Goal: Transaction & Acquisition: Subscribe to service/newsletter

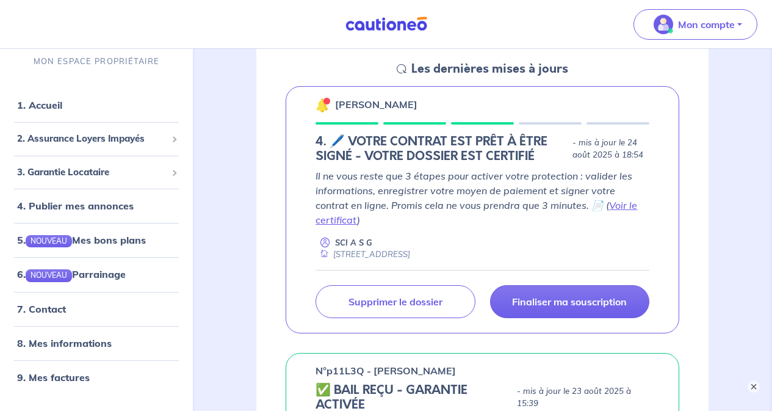
scroll to position [183, 0]
click at [609, 205] on link "Voir le certificat" at bounding box center [475, 211] width 321 height 27
click at [545, 295] on p "Finaliser ma souscription" at bounding box center [569, 301] width 115 height 12
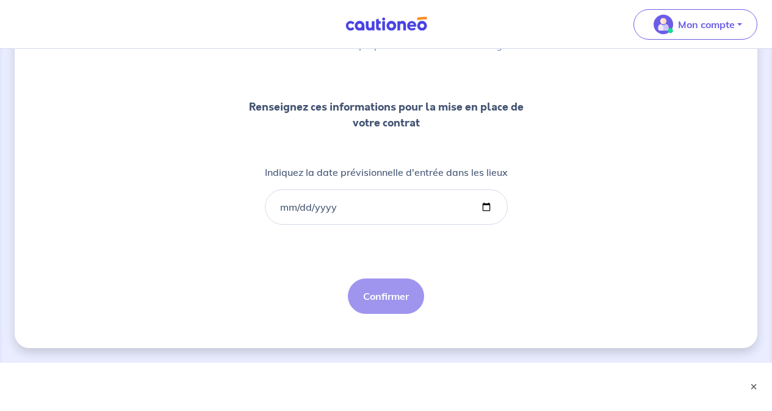
scroll to position [126, 0]
click at [337, 203] on input "Indiquez la date prévisionnelle d'entrée dans les lieux" at bounding box center [386, 205] width 243 height 35
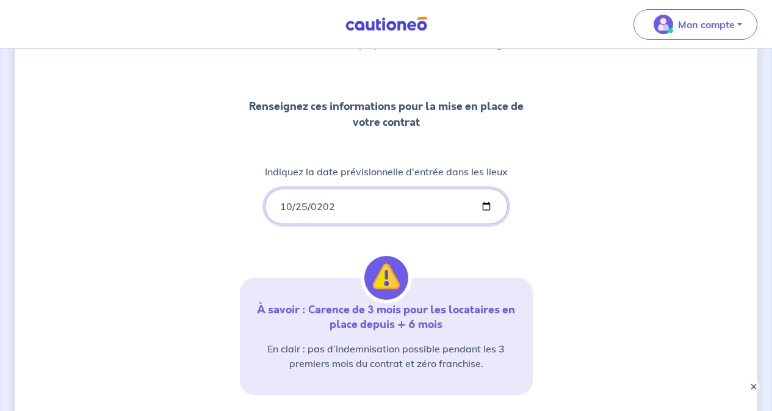
type input "[DATE]"
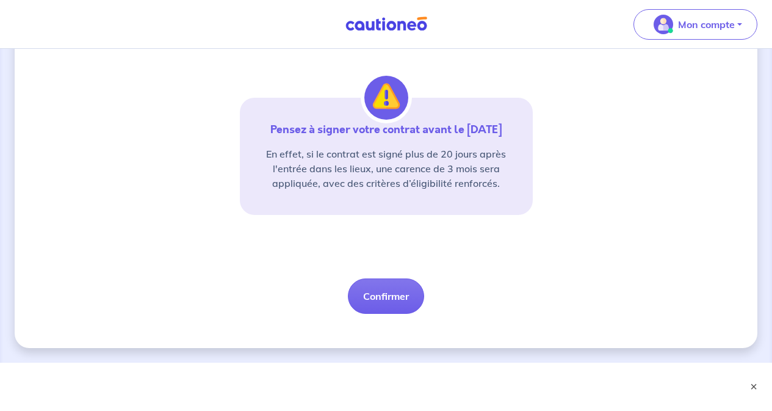
scroll to position [307, 0]
click at [401, 297] on button "Confirmer" at bounding box center [386, 295] width 76 height 35
select select "FR"
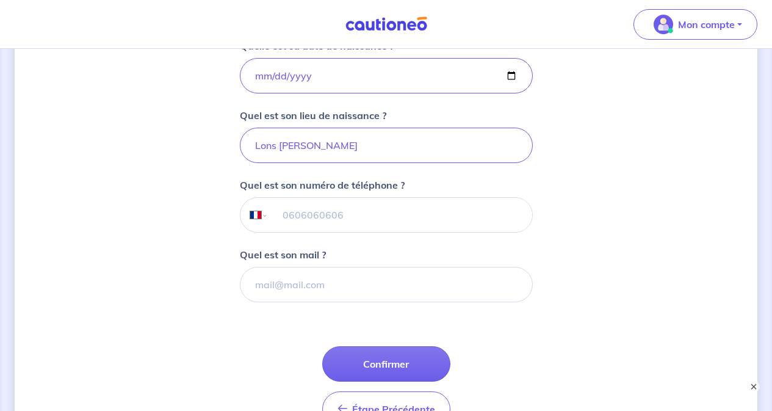
scroll to position [244, 0]
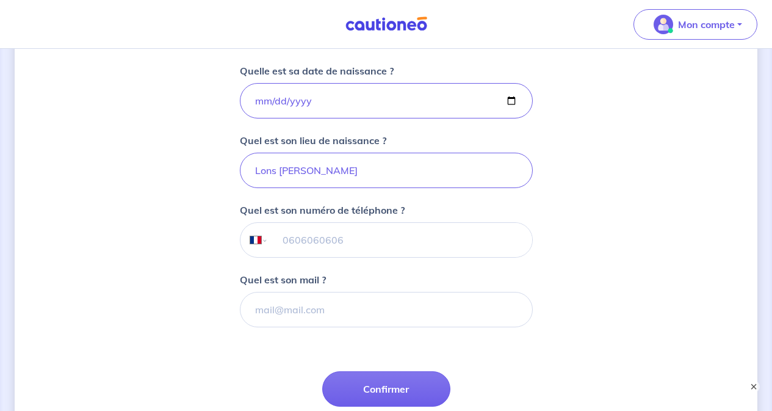
click at [368, 239] on input "tel" at bounding box center [400, 240] width 264 height 34
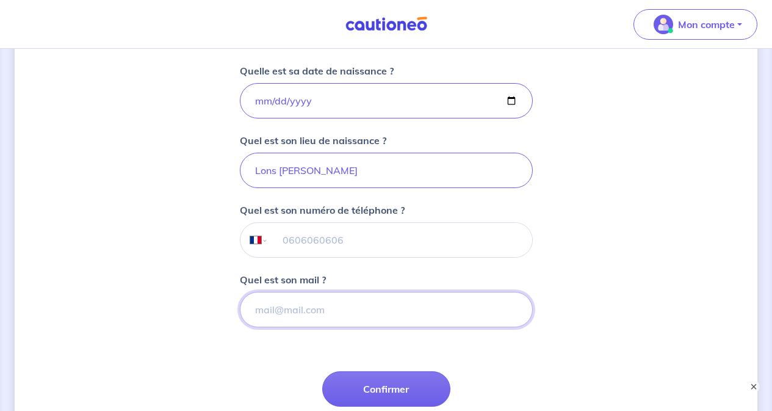
drag, startPoint x: 284, startPoint y: 315, endPoint x: 339, endPoint y: 323, distance: 55.4
click at [284, 315] on input "Quel est son mail ?" at bounding box center [386, 309] width 293 height 35
type input "L"
type input "[EMAIL_ADDRESS][DOMAIN_NAME]"
click at [387, 249] on input "tel" at bounding box center [400, 240] width 264 height 34
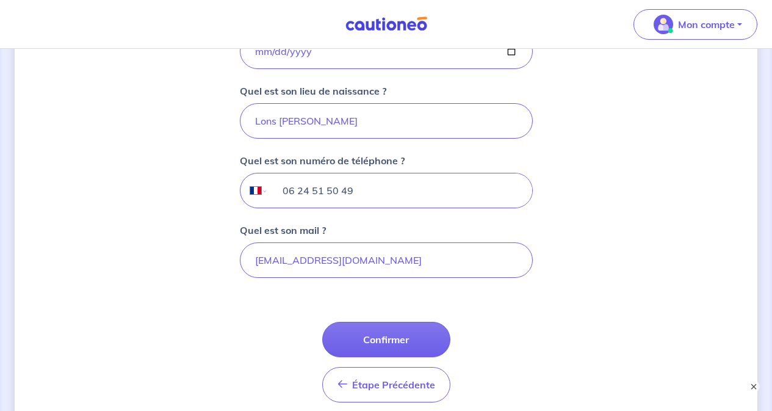
scroll to position [366, 0]
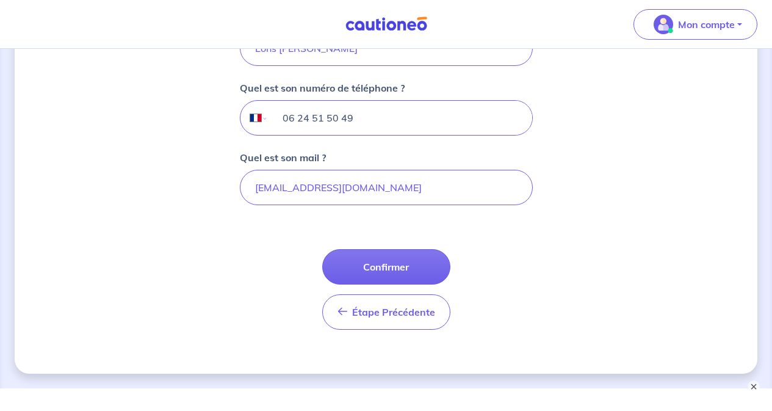
type input "06 24 51 50 49"
click at [412, 263] on button "Confirmer" at bounding box center [386, 266] width 128 height 35
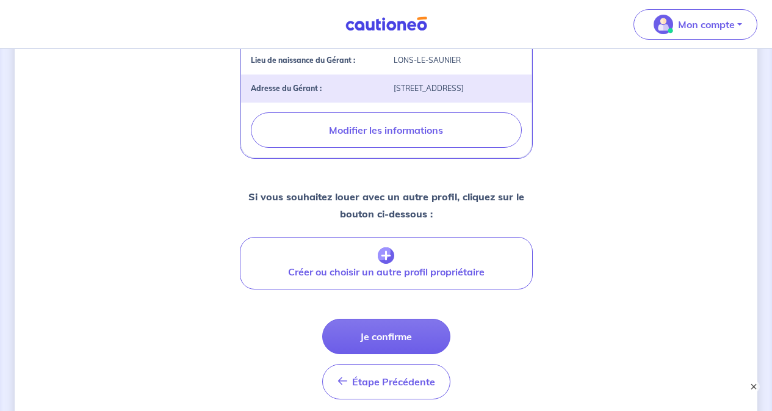
scroll to position [549, 0]
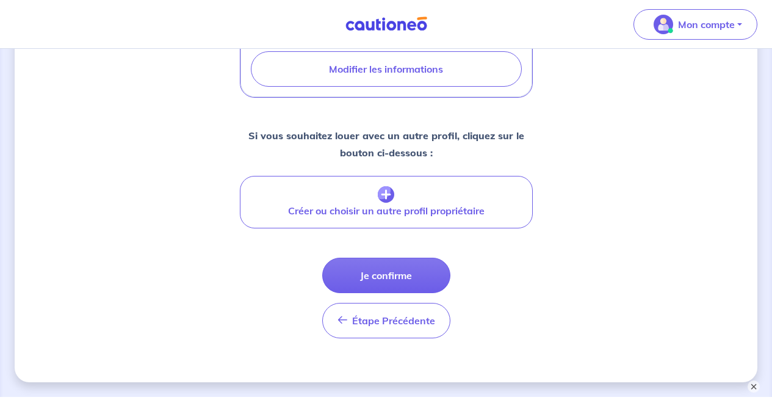
click at [391, 268] on button "Je confirme" at bounding box center [386, 274] width 128 height 35
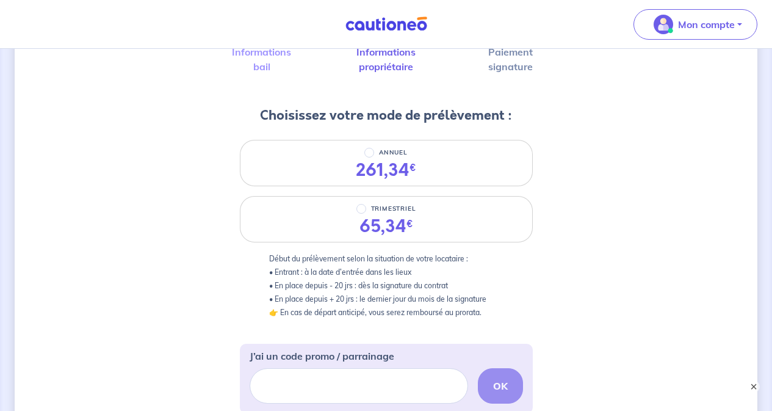
scroll to position [183, 0]
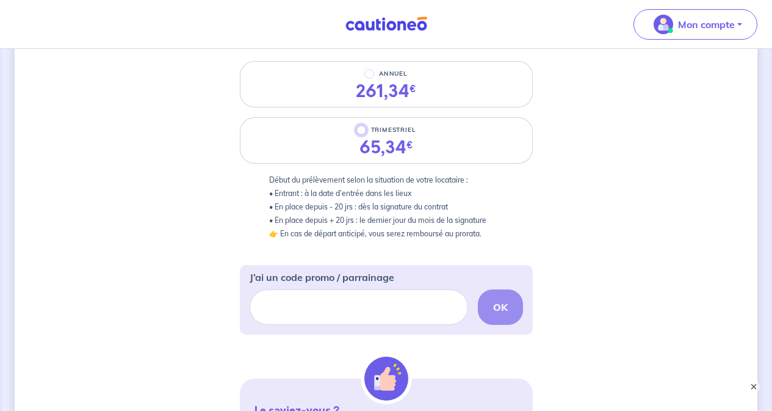
click at [360, 132] on input "TRIMESTRIEL" at bounding box center [361, 130] width 10 height 10
radio input "true"
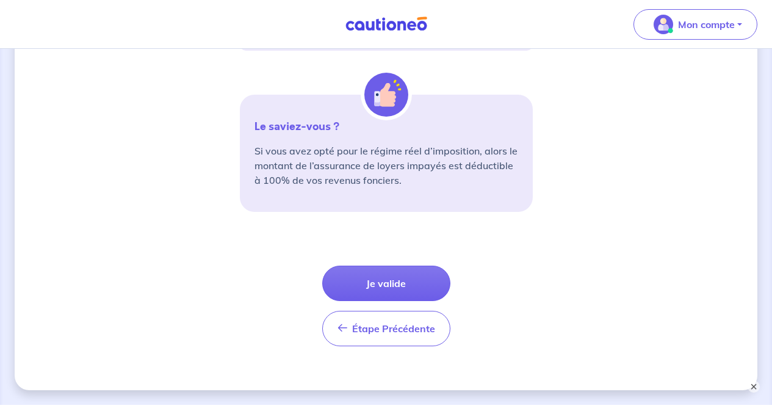
scroll to position [488, 0]
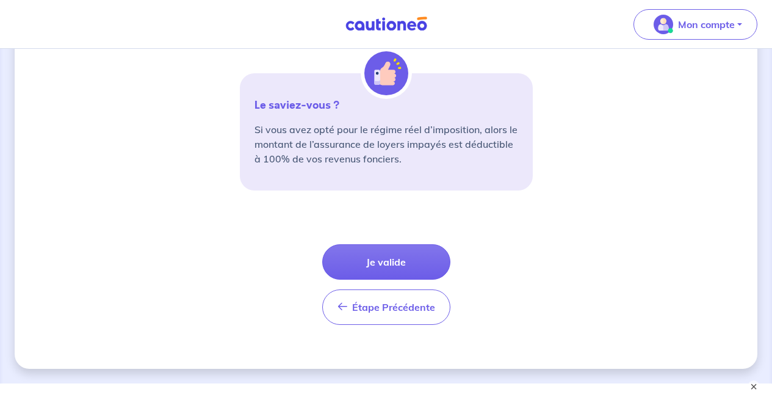
click at [398, 265] on button "Je valide" at bounding box center [386, 261] width 128 height 35
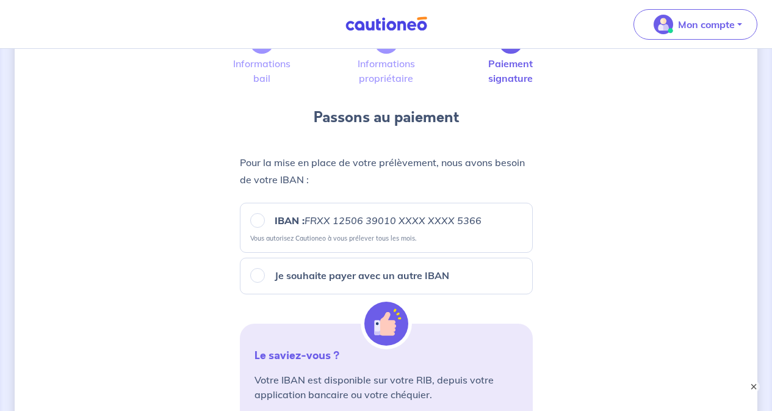
scroll to position [122, 0]
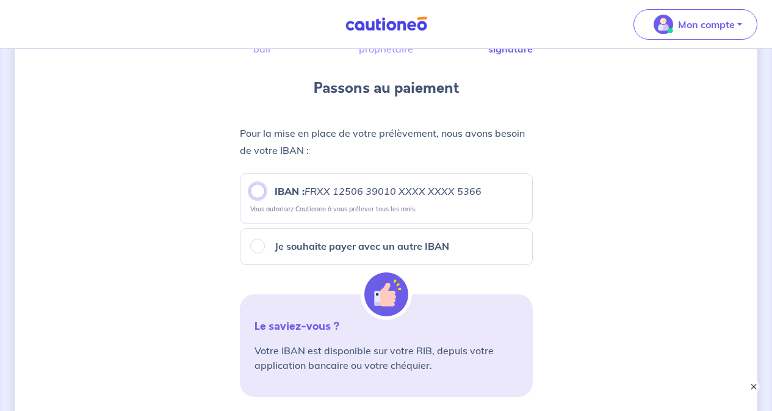
click at [264, 193] on input "IBAN : FRXX [FINANCIAL_ID] XXXX XXXX 5366" at bounding box center [257, 191] width 15 height 15
radio input "true"
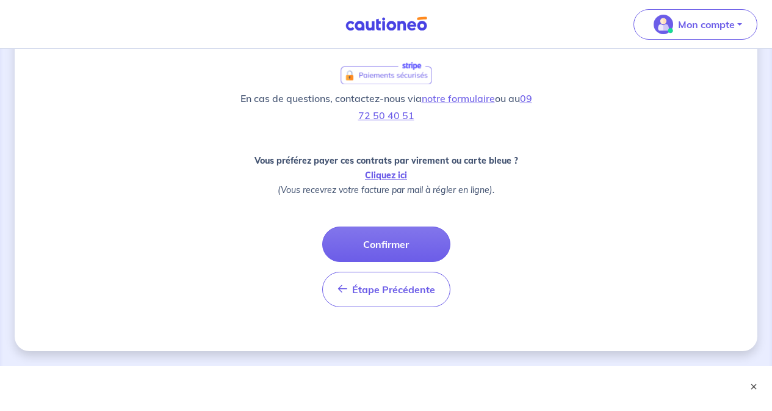
scroll to position [488, 0]
click at [380, 241] on button "Confirmer" at bounding box center [386, 242] width 128 height 35
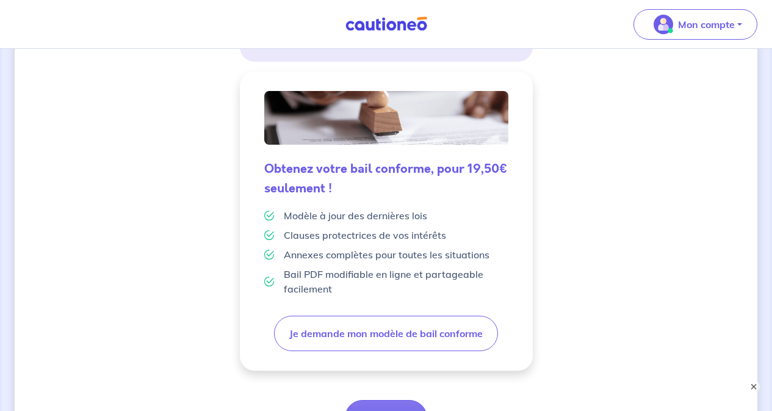
scroll to position [407, 0]
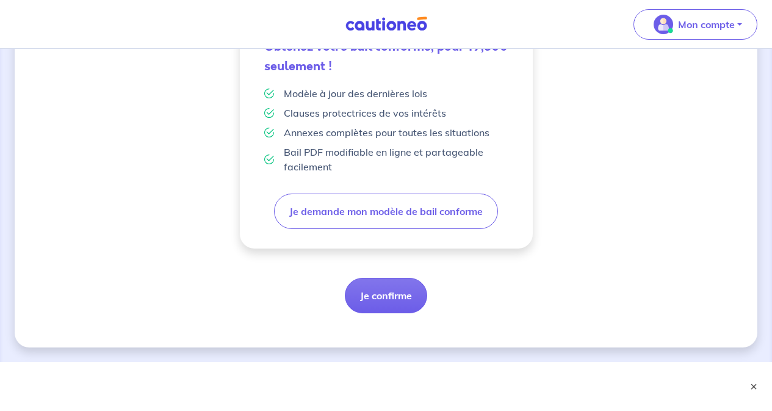
click at [400, 296] on button "Je confirme" at bounding box center [386, 295] width 82 height 35
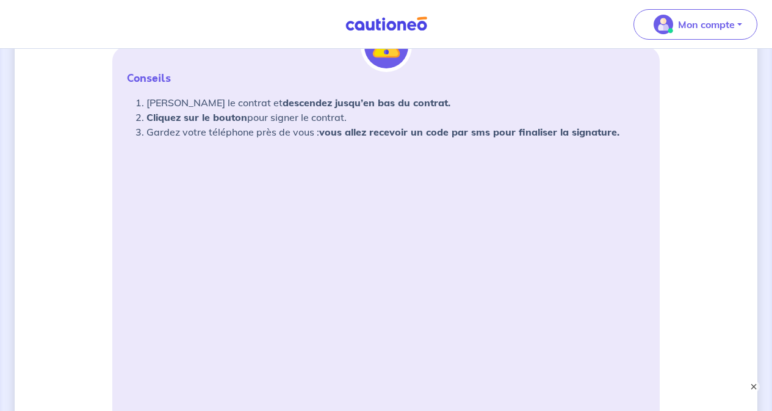
scroll to position [183, 0]
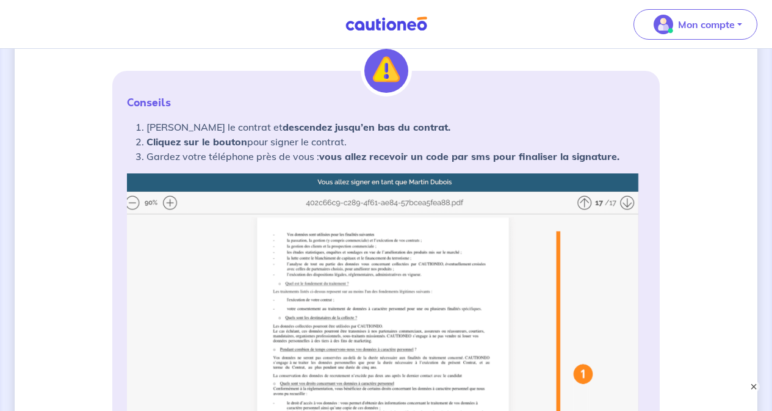
click at [630, 203] on img at bounding box center [386, 398] width 518 height 451
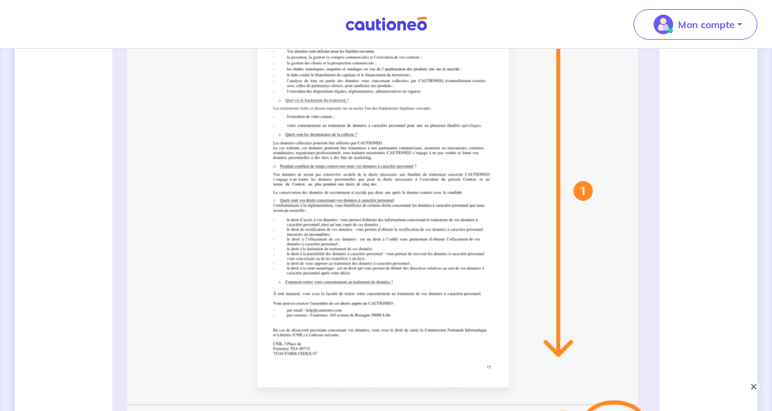
scroll to position [427, 0]
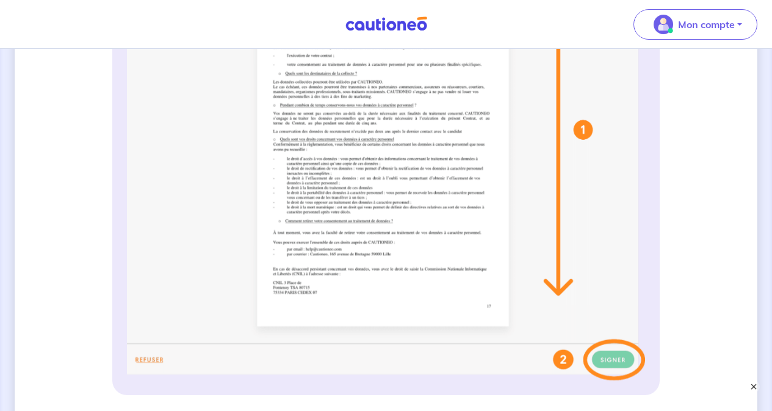
click at [747, 382] on button "×" at bounding box center [753, 386] width 12 height 12
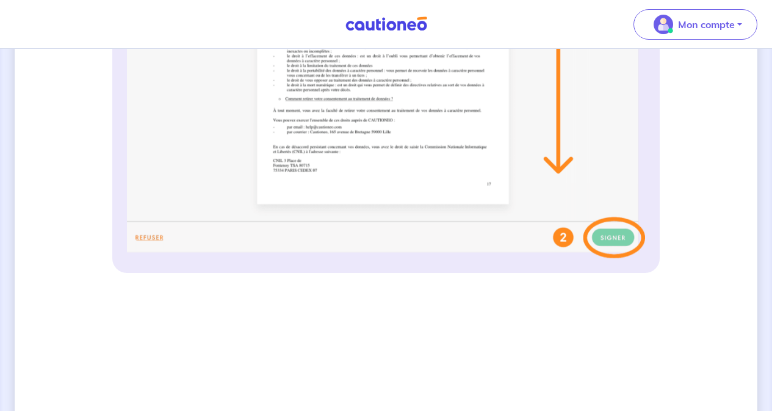
scroll to position [244, 0]
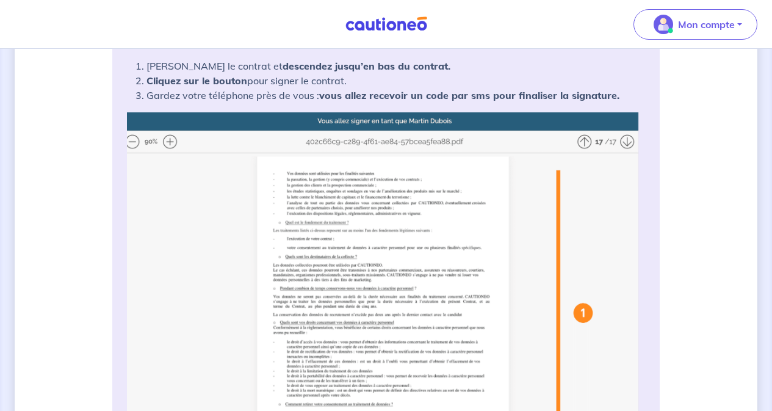
click at [171, 145] on img at bounding box center [386, 337] width 518 height 451
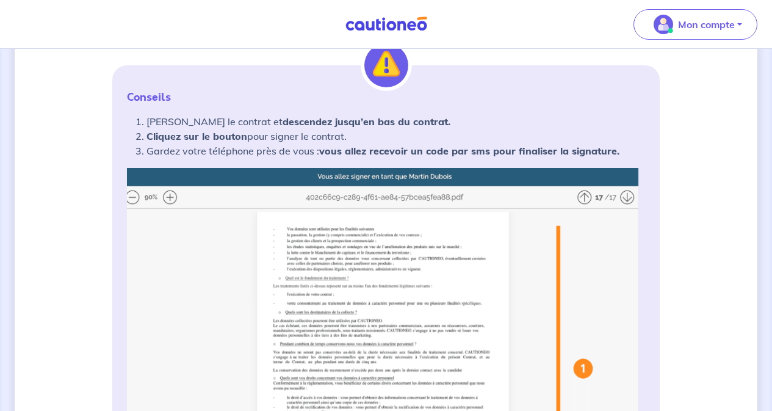
scroll to position [183, 0]
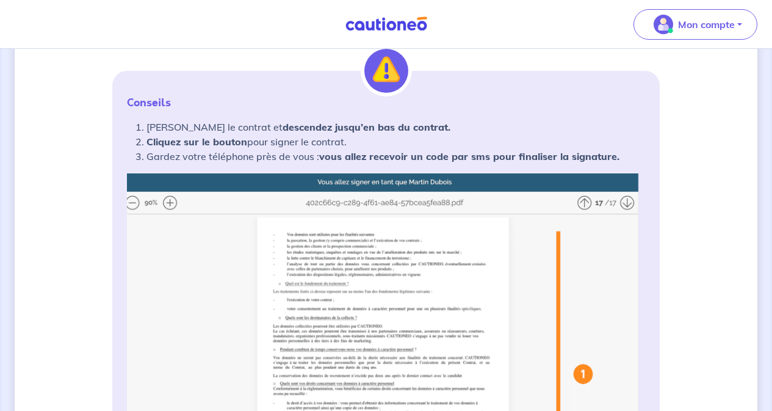
click at [576, 276] on img at bounding box center [386, 398] width 518 height 451
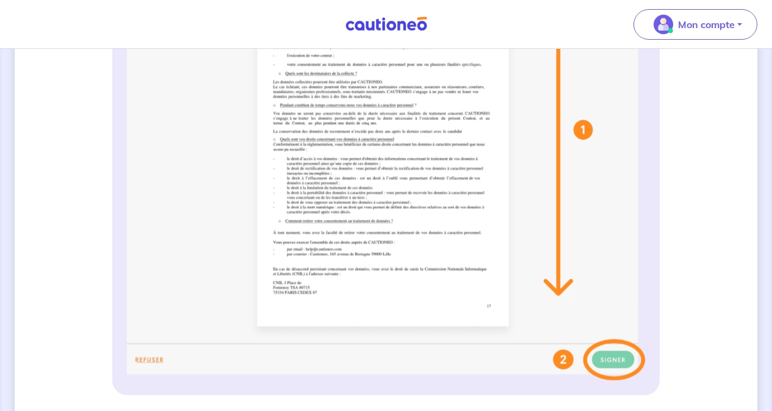
scroll to position [488, 0]
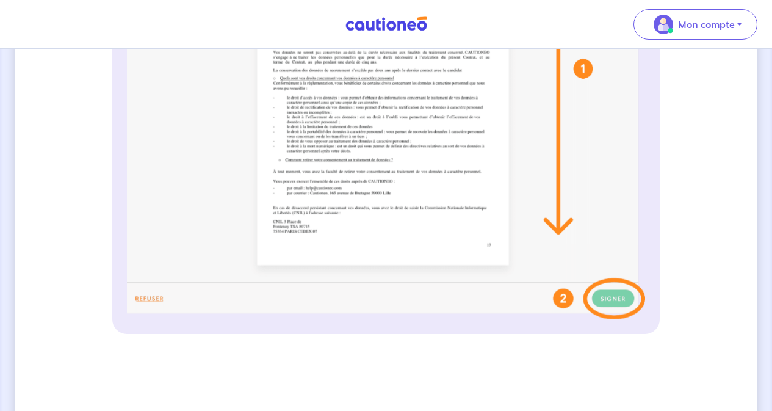
click at [617, 279] on img at bounding box center [386, 93] width 518 height 451
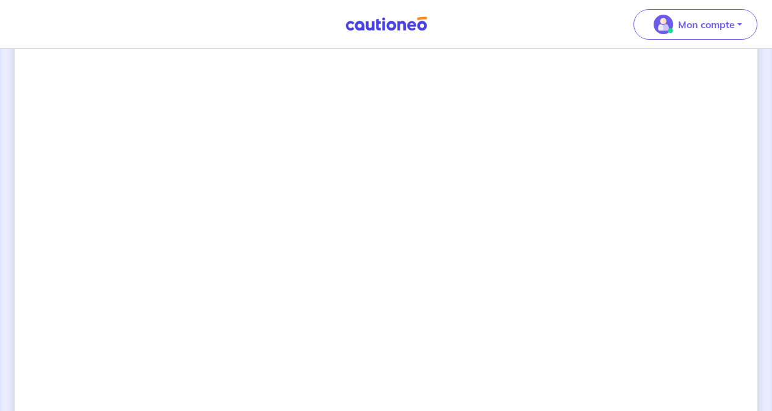
scroll to position [839, 0]
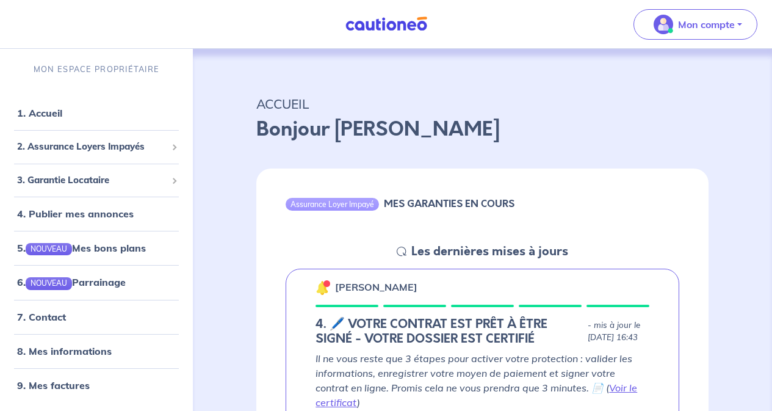
click at [92, 279] on link "6. NOUVEAU Parrainage" at bounding box center [71, 282] width 109 height 12
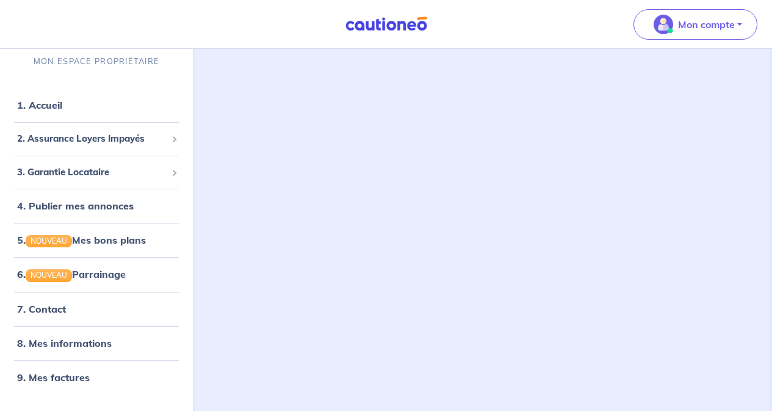
scroll to position [137, 0]
click at [119, 242] on link "5. NOUVEAU Mes bons plans" at bounding box center [81, 240] width 129 height 12
